Goal: Obtain resource: Obtain resource

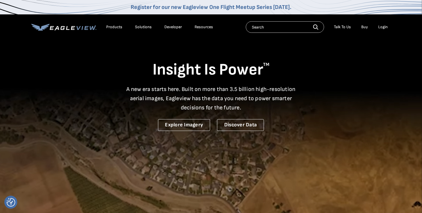
click at [380, 26] on div "Login" at bounding box center [383, 26] width 10 height 5
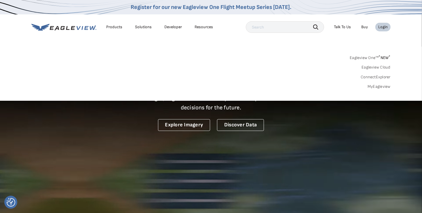
click at [382, 86] on link "MyEagleview" at bounding box center [379, 86] width 23 height 5
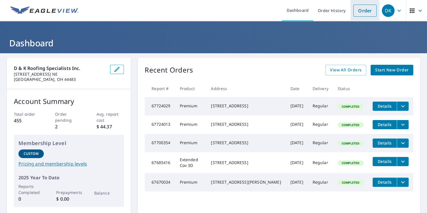
click at [361, 12] on link "Order" at bounding box center [364, 11] width 23 height 12
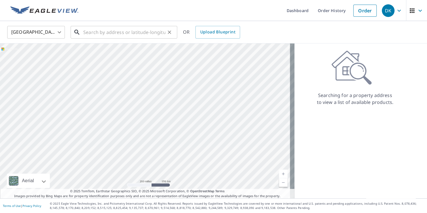
click at [97, 34] on input "text" at bounding box center [124, 32] width 82 height 16
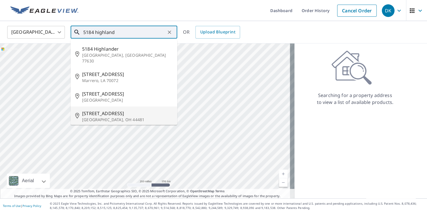
click at [105, 110] on span "5184 Highland Ave SW" at bounding box center [127, 113] width 90 height 7
type input "5184 Highland Ave SW Warren, OH 44481"
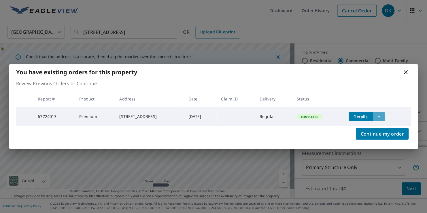
click at [380, 116] on icon "filesDropdownBtn-67724013" at bounding box center [378, 117] width 3 height 2
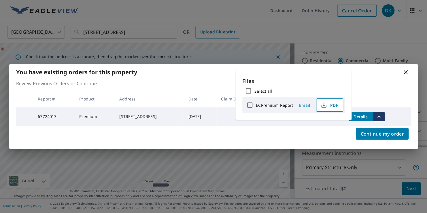
click at [327, 107] on span "PDF" at bounding box center [329, 105] width 18 height 7
